Goal: Find specific page/section: Find specific page/section

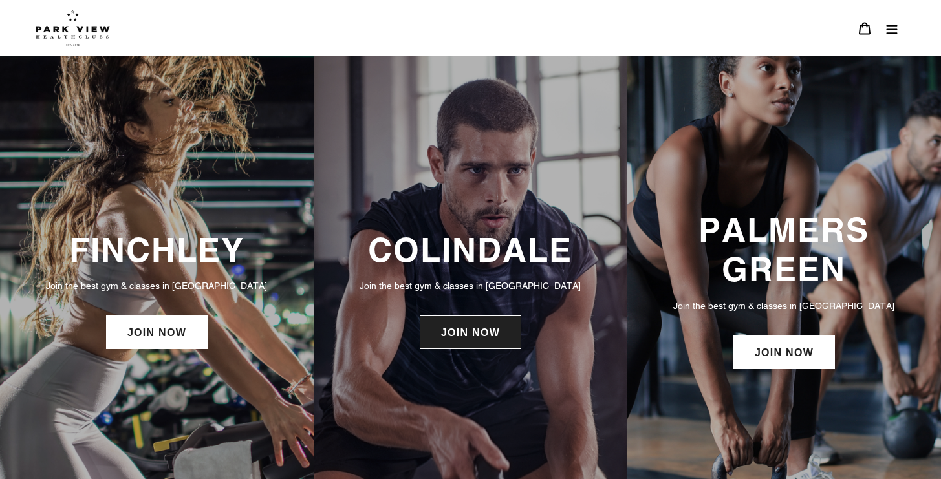
click at [472, 335] on link "JOIN NOW" at bounding box center [470, 332] width 101 height 34
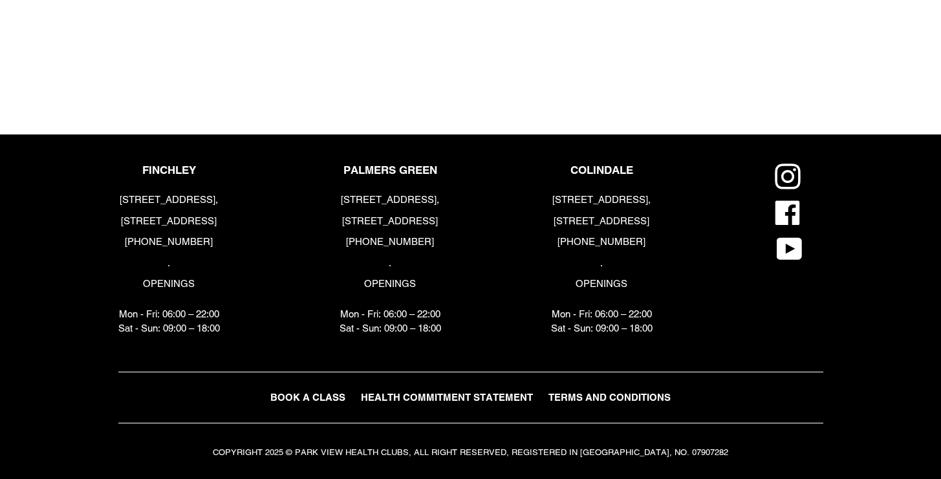
scroll to position [1584, 0]
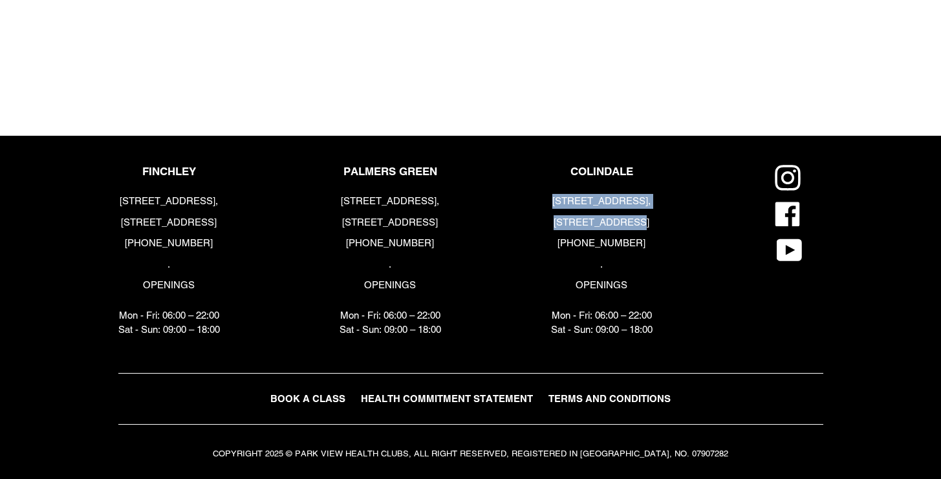
drag, startPoint x: 567, startPoint y: 203, endPoint x: 641, endPoint y: 222, distance: 76.2
click at [641, 222] on div "6 Heath Parade, London, NW9 5ZN +44 (0) 2034418282 . OPENINGS Mon - Fri: 06:00 …" at bounding box center [601, 266] width 101 height 144
copy div "6 Heath Parade, London, NW9 5ZN"
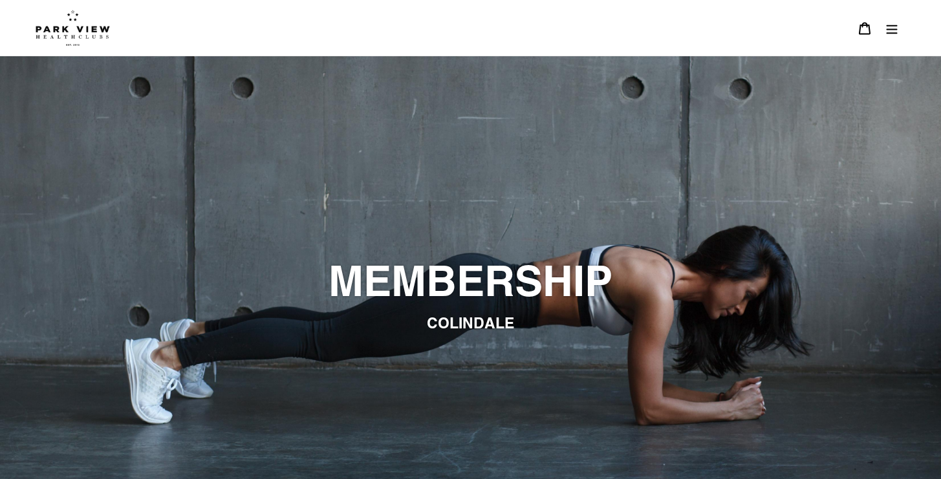
scroll to position [0, 0]
click at [891, 30] on icon "Menu" at bounding box center [891, 29] width 11 height 9
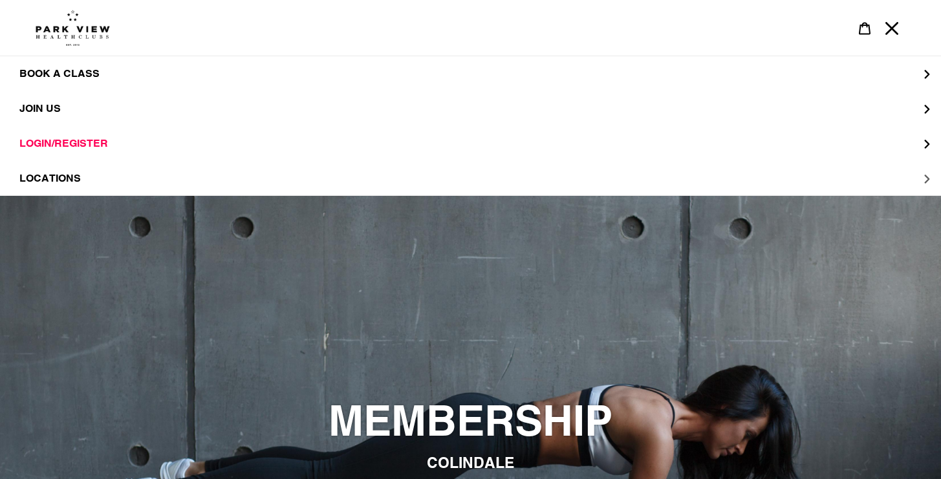
click at [80, 175] on span "LOCATIONS" at bounding box center [49, 178] width 61 height 13
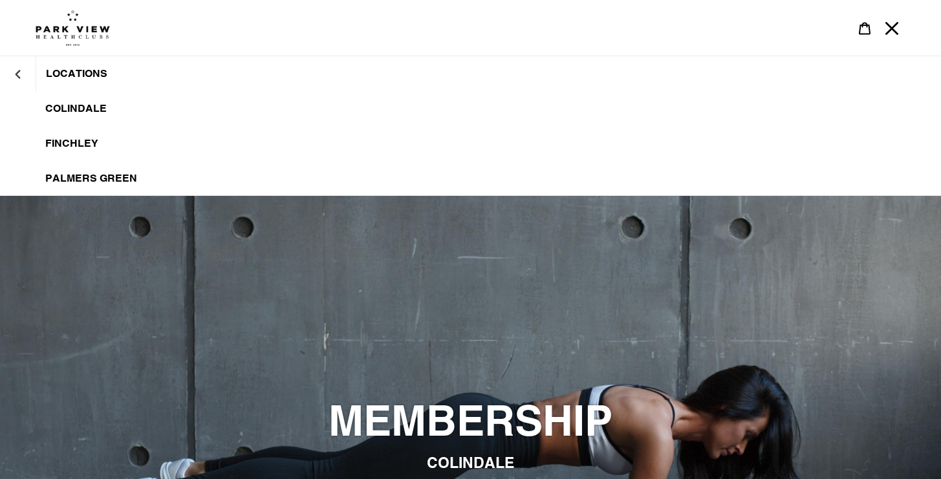
click at [79, 111] on span "Colindale" at bounding box center [75, 108] width 61 height 13
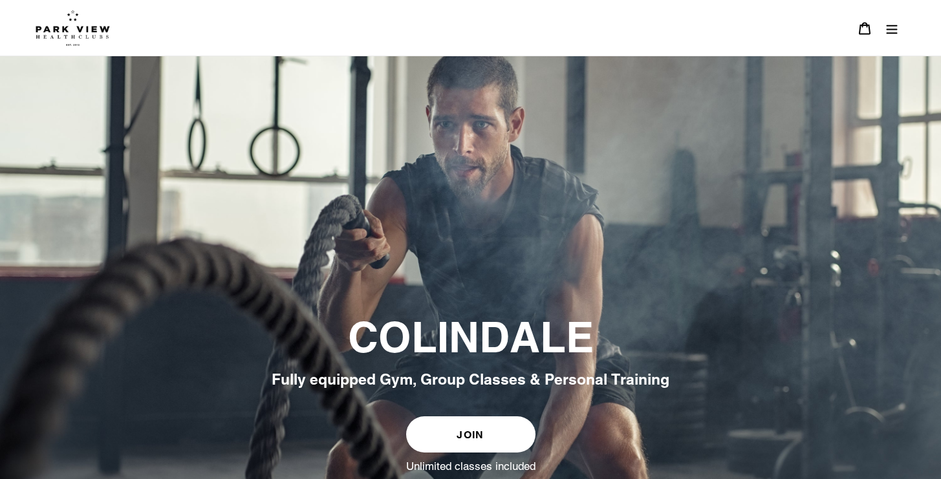
click at [884, 32] on button "Menu" at bounding box center [891, 28] width 27 height 28
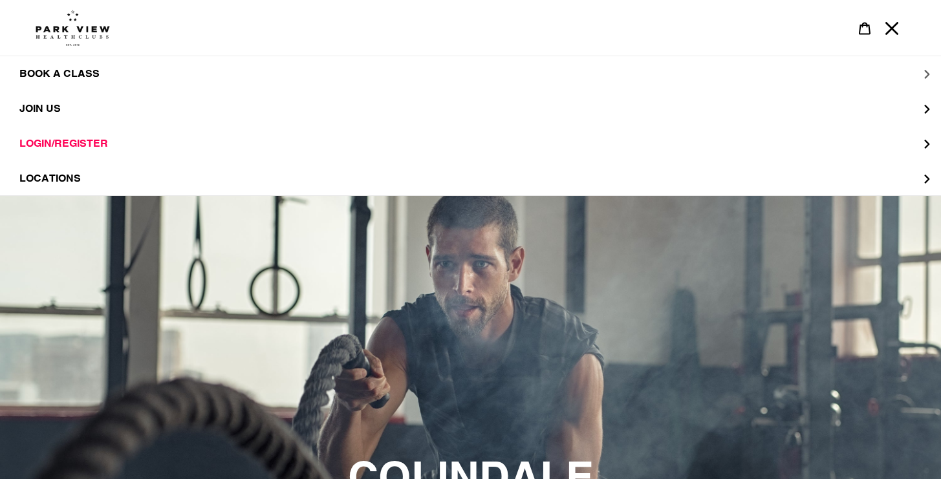
click at [371, 72] on button "BOOK A CLASS" at bounding box center [470, 73] width 941 height 35
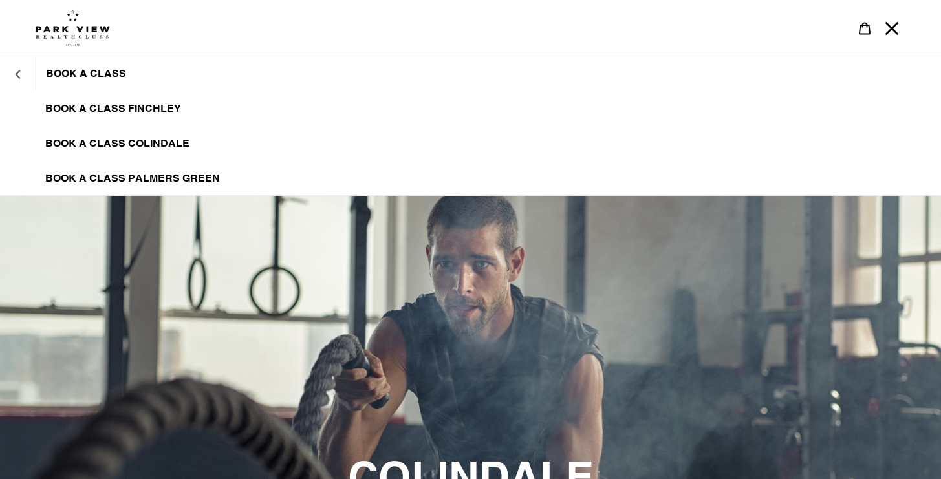
click at [25, 70] on button "BOOK A CLASS" at bounding box center [18, 73] width 36 height 31
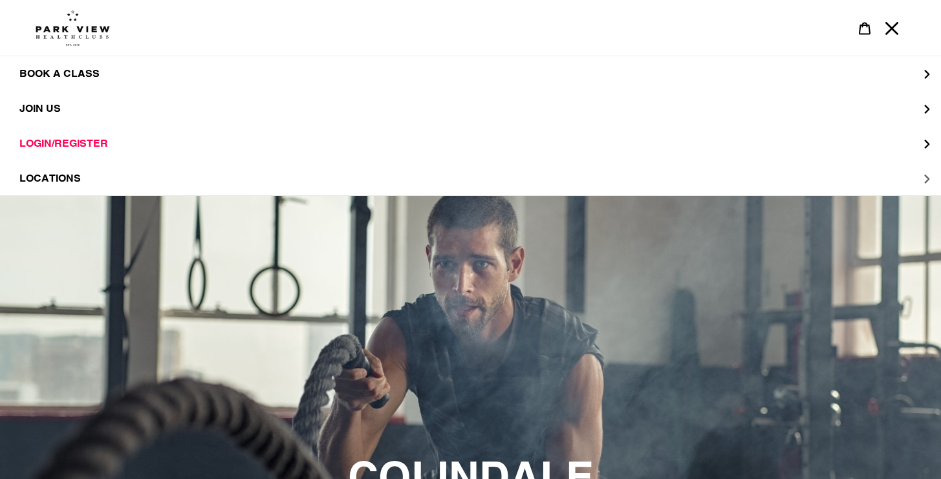
click at [88, 175] on button "LOCATIONS" at bounding box center [470, 178] width 941 height 35
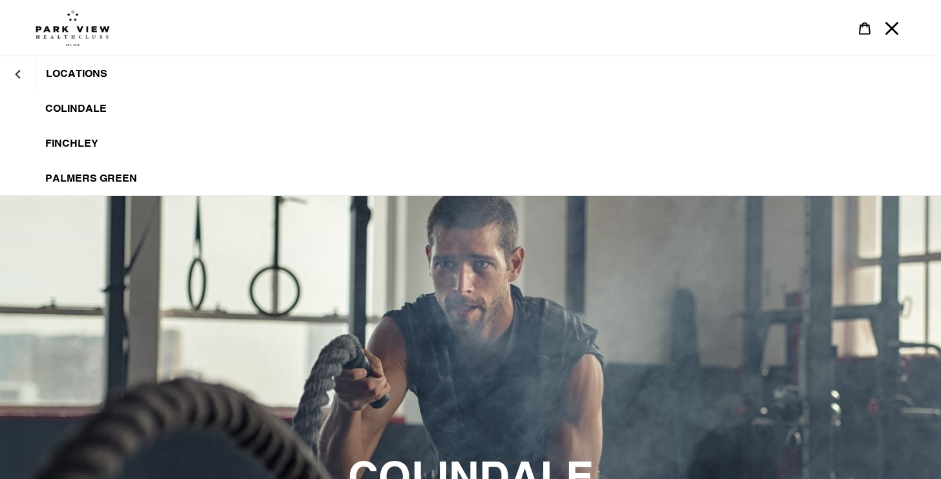
click at [81, 117] on link "Colindale" at bounding box center [470, 108] width 941 height 35
